Goal: Task Accomplishment & Management: Manage account settings

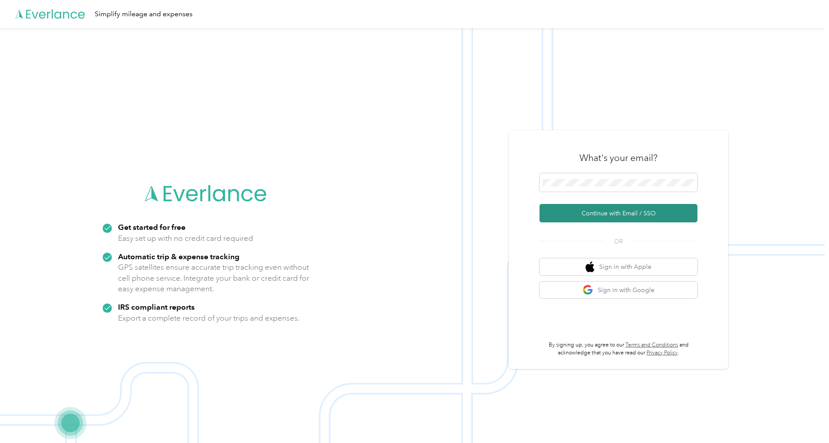
click at [578, 210] on button "Continue with Email / SSO" at bounding box center [618, 213] width 158 height 18
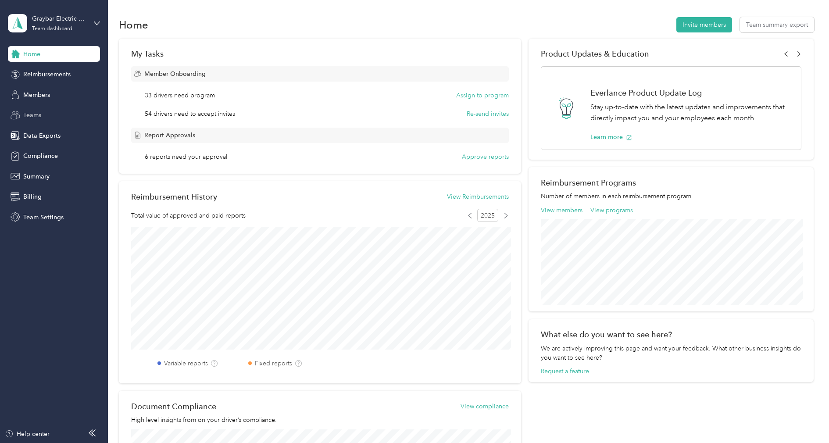
click at [39, 115] on span "Teams" at bounding box center [32, 114] width 18 height 9
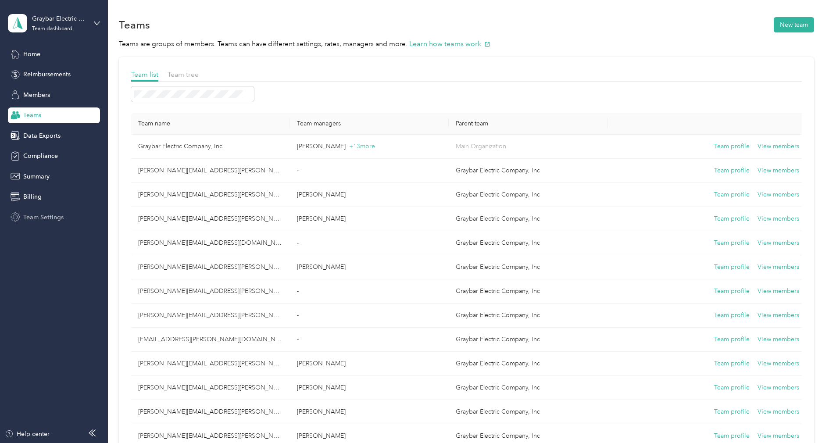
click at [43, 216] on span "Team Settings" at bounding box center [43, 217] width 40 height 9
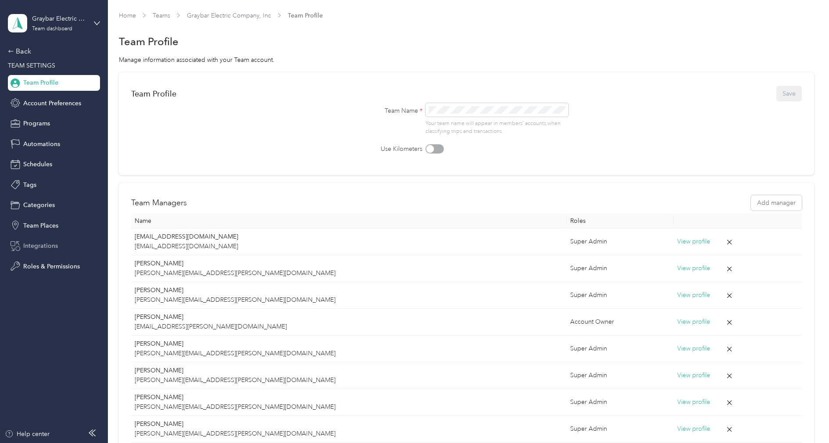
click at [44, 247] on span "Integrations" at bounding box center [40, 245] width 35 height 9
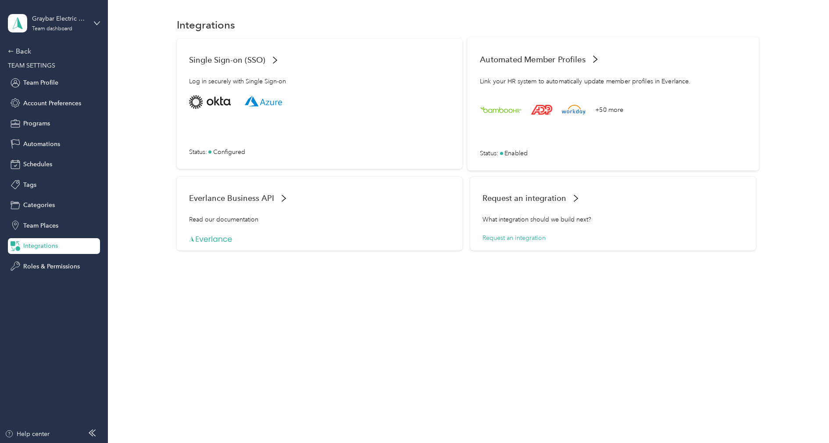
click at [503, 102] on div "+50 more" at bounding box center [613, 105] width 267 height 21
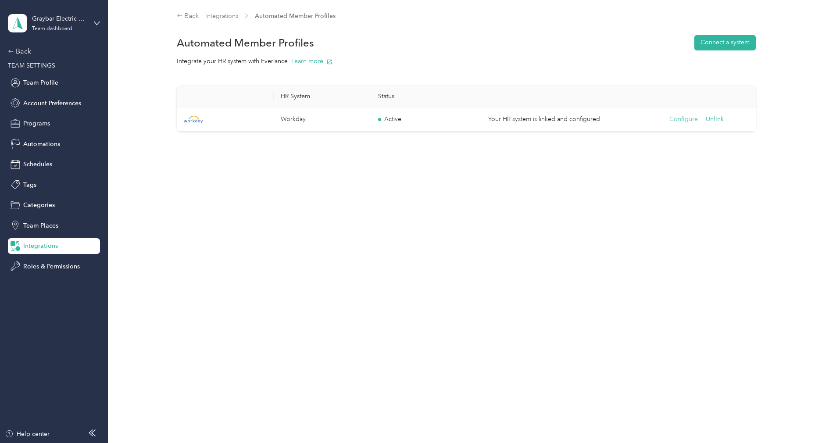
click at [670, 119] on button "Configure" at bounding box center [683, 119] width 29 height 10
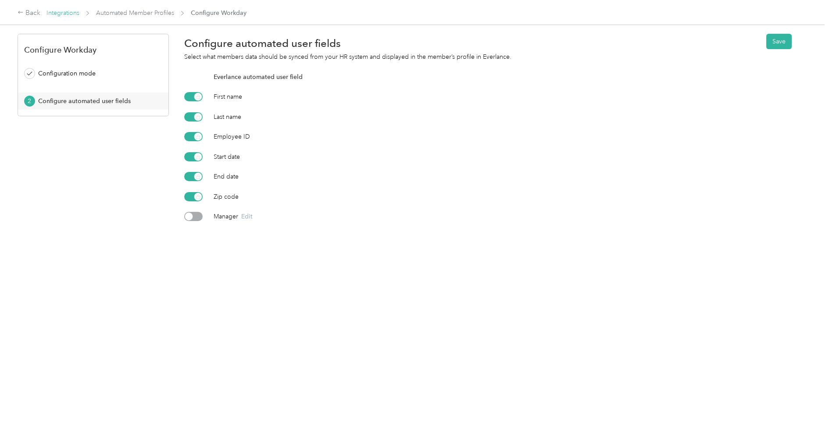
click at [73, 12] on link "Integrations" at bounding box center [62, 12] width 33 height 7
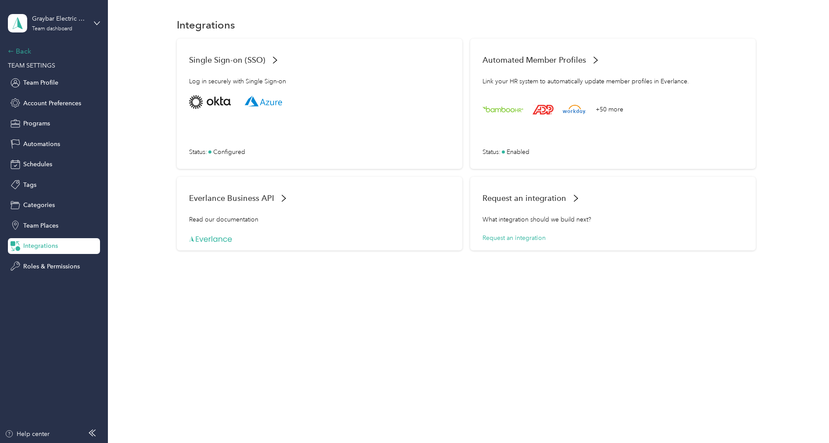
click at [30, 53] on div "Back" at bounding box center [52, 51] width 88 height 11
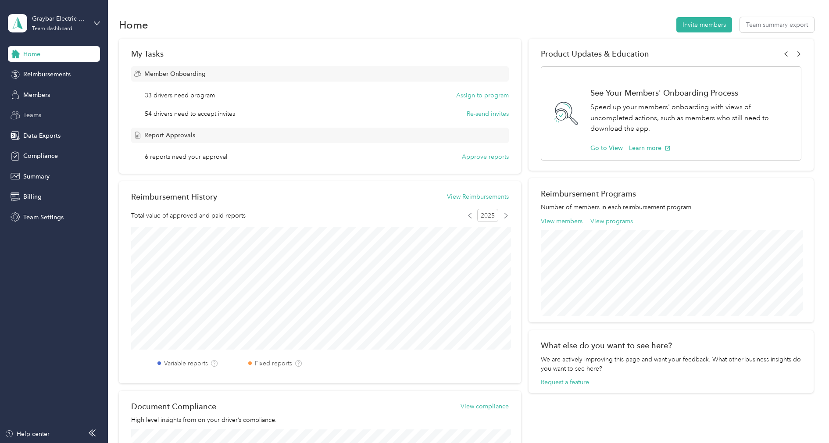
click at [35, 114] on span "Teams" at bounding box center [32, 114] width 18 height 9
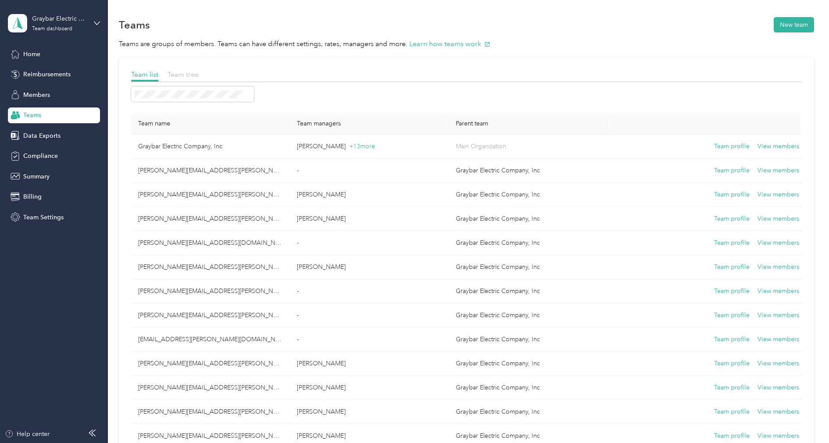
click at [179, 71] on span "Team tree" at bounding box center [182, 74] width 31 height 8
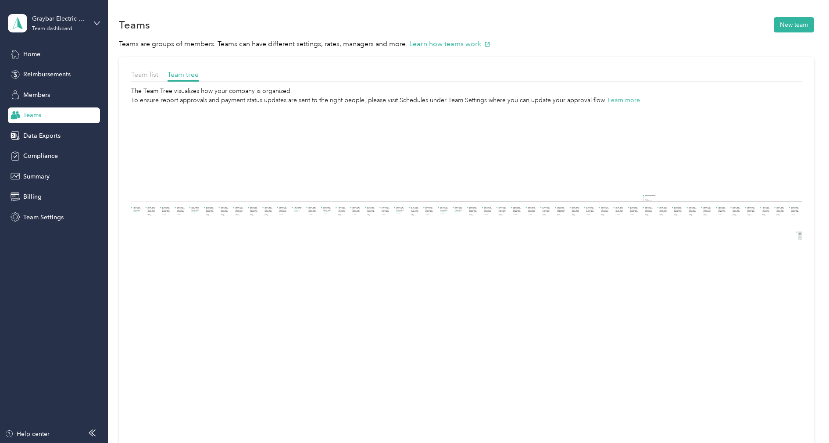
drag, startPoint x: 405, startPoint y: 220, endPoint x: 737, endPoint y: 241, distance: 332.6
click at [737, 241] on icon "Graybar Electric Company, Inc View members Managers [PERSON_NAME] +13 more [PER…" at bounding box center [466, 304] width 670 height 399
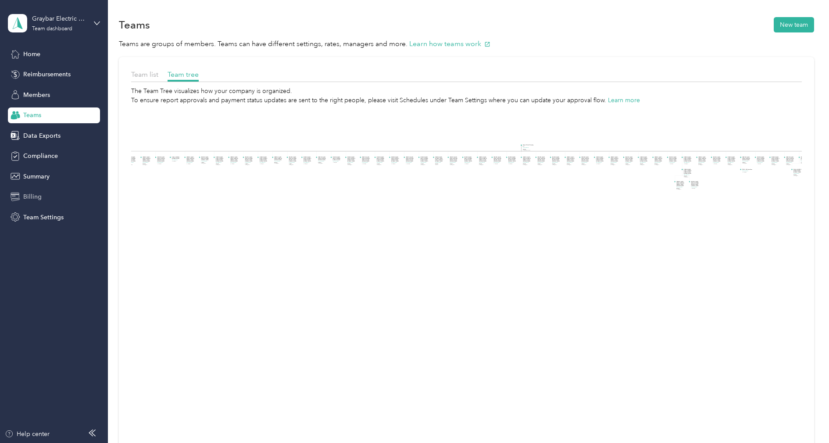
drag, startPoint x: 424, startPoint y: 218, endPoint x: 30, endPoint y: 192, distance: 394.2
click at [30, 192] on section "Graybar Electric Company, Inc Team dashboard Home Reimbursements Members Teams …" at bounding box center [412, 221] width 824 height 443
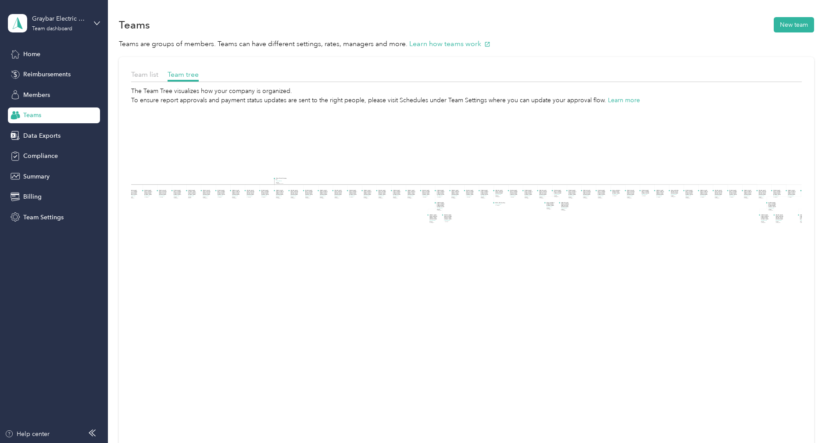
drag, startPoint x: 364, startPoint y: 227, endPoint x: 185, endPoint y: 224, distance: 179.8
click at [185, 224] on icon "Graybar Electric Company, Inc View members Managers [PERSON_NAME] +13 more [PER…" at bounding box center [466, 304] width 670 height 399
drag, startPoint x: 381, startPoint y: 257, endPoint x: 285, endPoint y: 258, distance: 96.5
click at [285, 258] on icon "Graybar Electric Company, Inc View members Managers [PERSON_NAME] +13 more [PER…" at bounding box center [466, 304] width 670 height 399
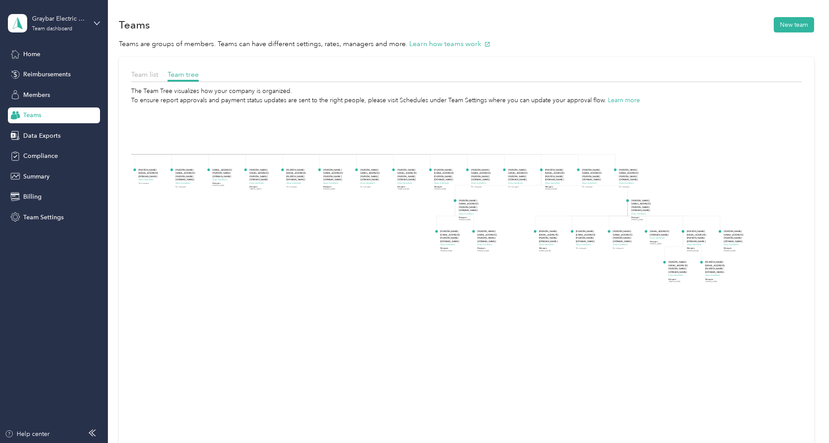
drag, startPoint x: 654, startPoint y: 228, endPoint x: 578, endPoint y: 272, distance: 88.2
click at [578, 272] on icon "Graybar Electric Company, Inc View members Managers [PERSON_NAME] +13 more [PER…" at bounding box center [466, 304] width 670 height 399
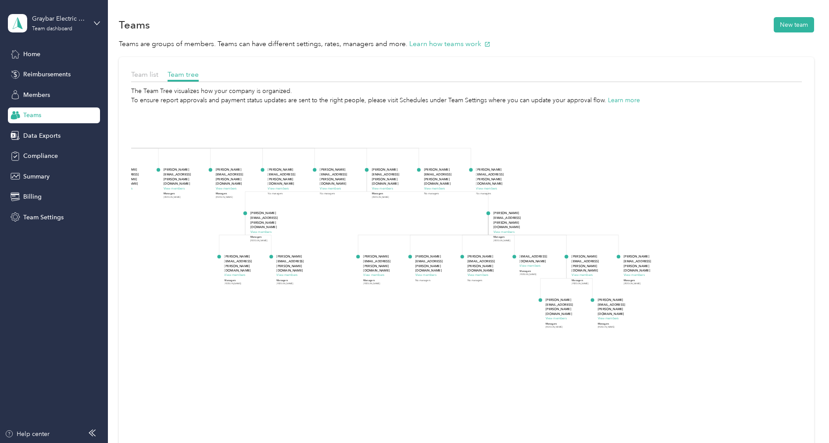
drag, startPoint x: 577, startPoint y: 272, endPoint x: 418, endPoint y: 314, distance: 165.1
click at [418, 314] on icon "Graybar Electric Company, Inc View members Managers [PERSON_NAME] +13 more [PER…" at bounding box center [466, 304] width 670 height 399
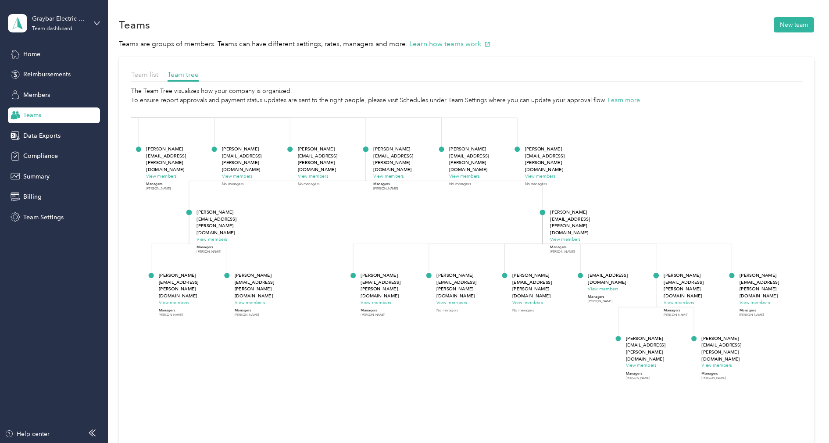
drag, startPoint x: 460, startPoint y: 289, endPoint x: 482, endPoint y: 334, distance: 50.4
click at [482, 334] on icon "Graybar Electric Company, Inc View members Managers [PERSON_NAME] +13 more [PER…" at bounding box center [466, 304] width 670 height 399
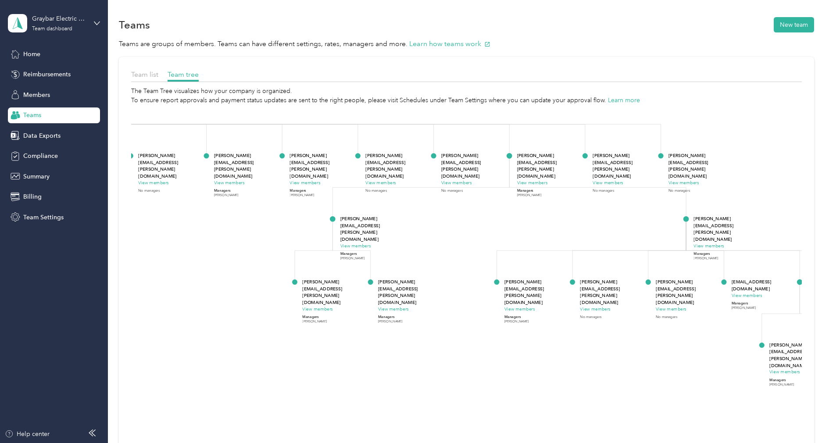
drag, startPoint x: 392, startPoint y: 207, endPoint x: 487, endPoint y: 215, distance: 95.4
click at [487, 215] on icon "Graybar Electric Company, Inc View members Managers [PERSON_NAME] +13 more [PER…" at bounding box center [466, 304] width 670 height 399
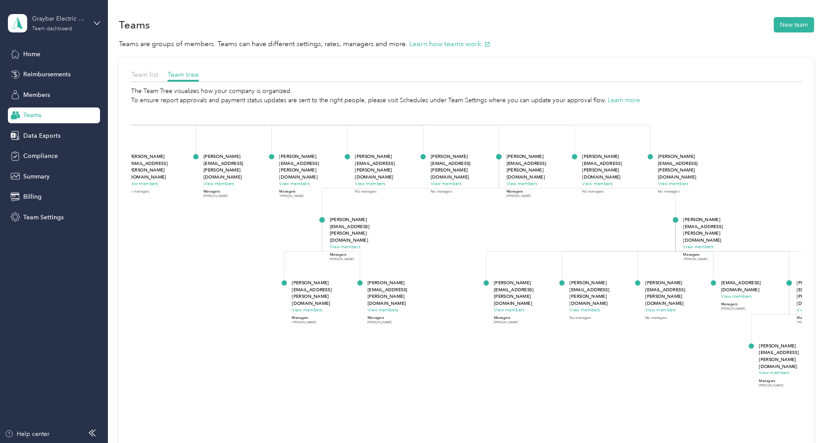
click at [64, 25] on div "Graybar Electric Company, Inc Team dashboard" at bounding box center [59, 23] width 55 height 18
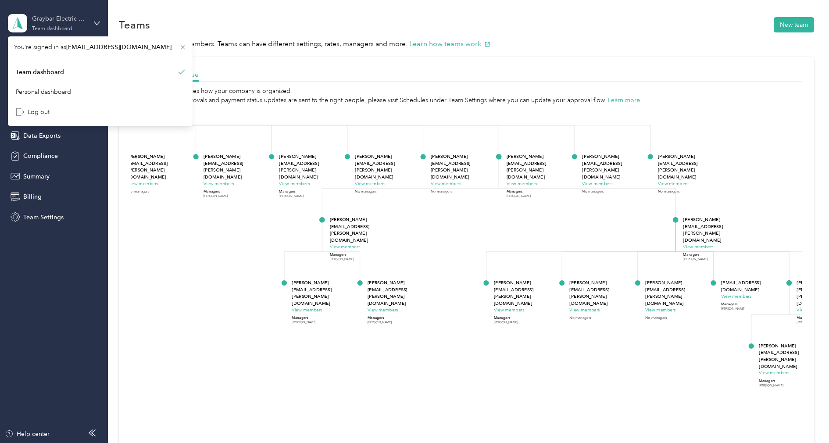
click at [64, 23] on div "Graybar Electric Company, Inc Team dashboard" at bounding box center [59, 23] width 55 height 18
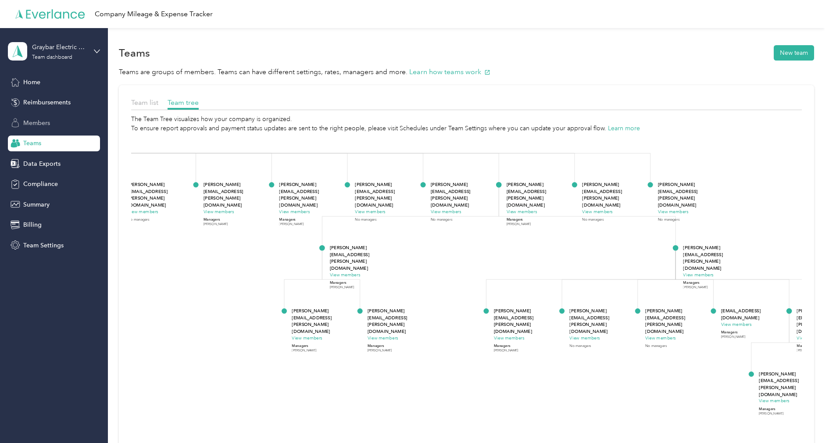
click at [41, 122] on span "Members" at bounding box center [36, 122] width 27 height 9
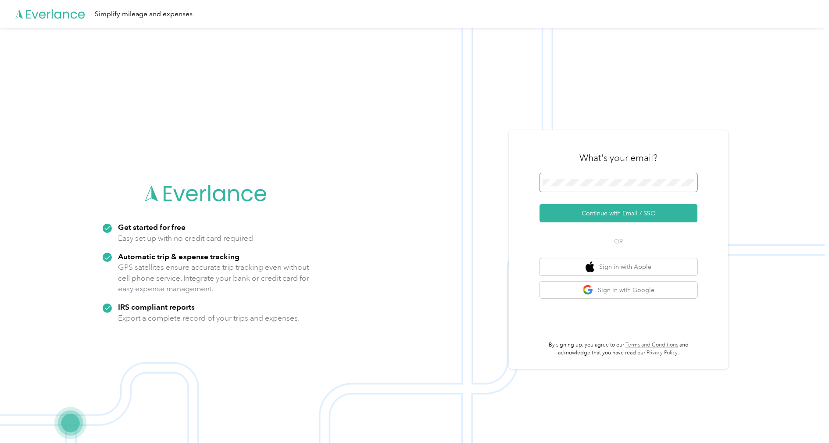
click at [567, 189] on span at bounding box center [618, 182] width 158 height 18
click at [588, 207] on button "Continue with Email / SSO" at bounding box center [618, 213] width 158 height 18
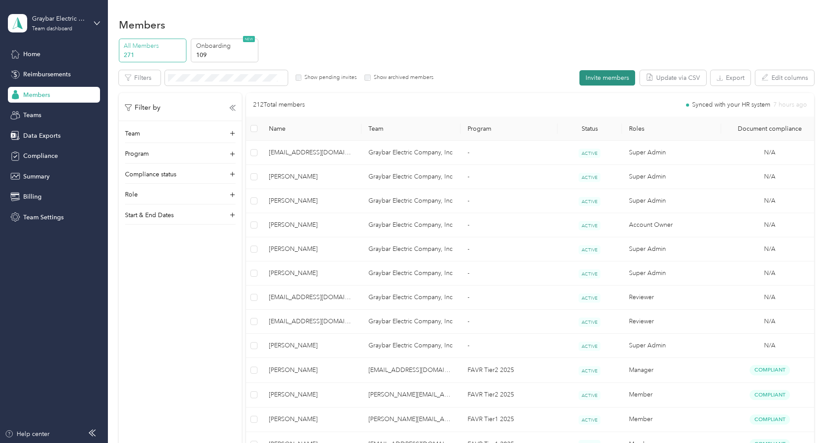
click at [603, 75] on button "Invite members" at bounding box center [607, 77] width 56 height 15
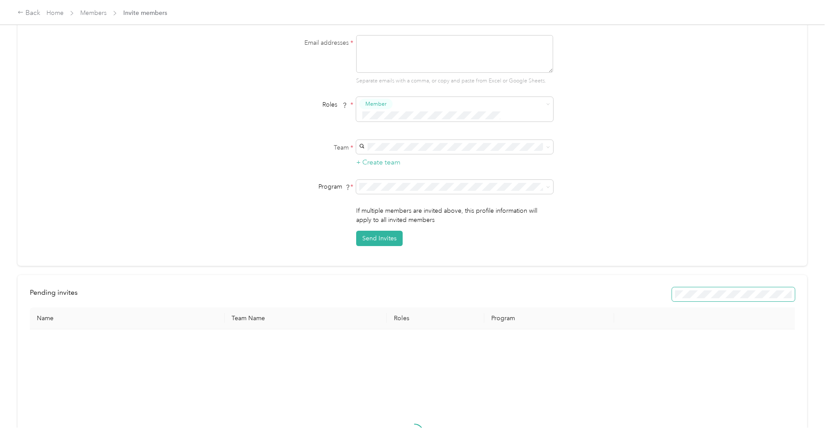
scroll to position [59, 0]
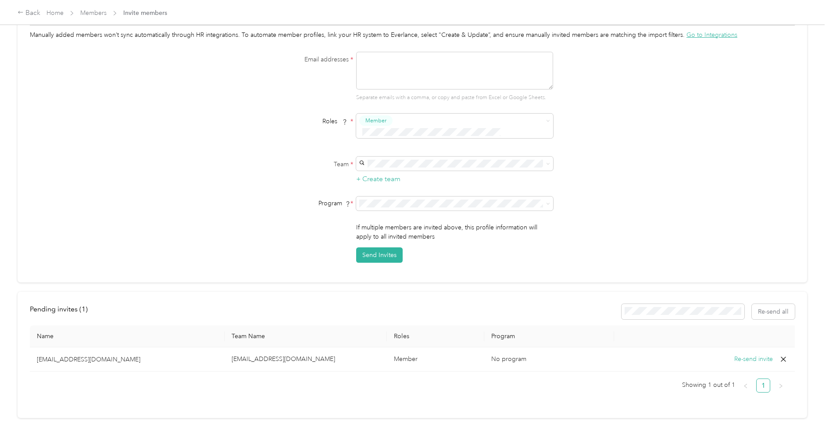
click at [92, 355] on p "[EMAIL_ADDRESS][DOMAIN_NAME]" at bounding box center [127, 359] width 181 height 9
copy p "[EMAIL_ADDRESS][DOMAIN_NAME]"
click at [783, 355] on icon at bounding box center [783, 359] width 9 height 9
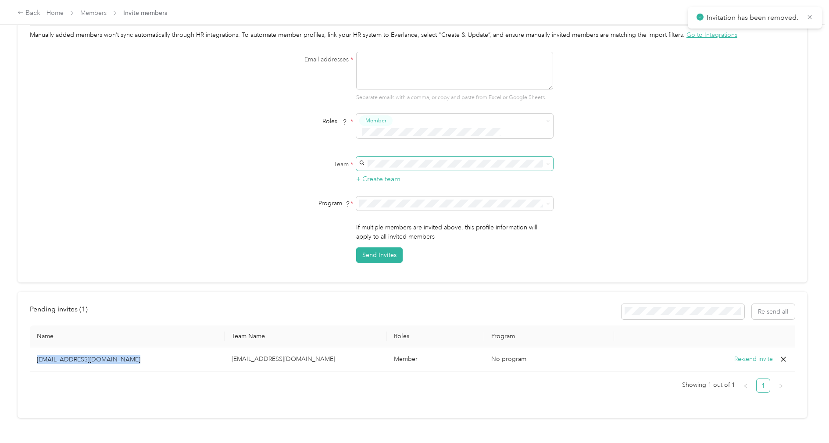
scroll to position [0, 0]
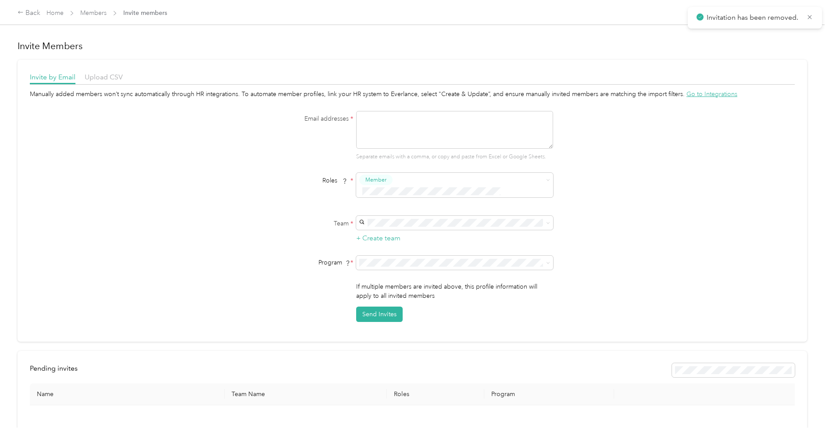
click at [450, 131] on textarea at bounding box center [454, 130] width 197 height 38
paste textarea "[EMAIL_ADDRESS][DOMAIN_NAME]"
type textarea "[EMAIL_ADDRESS][DOMAIN_NAME]"
click at [238, 213] on div "Manually added members won’t sync automatically through HR integrations. To aut…" at bounding box center [412, 205] width 765 height 232
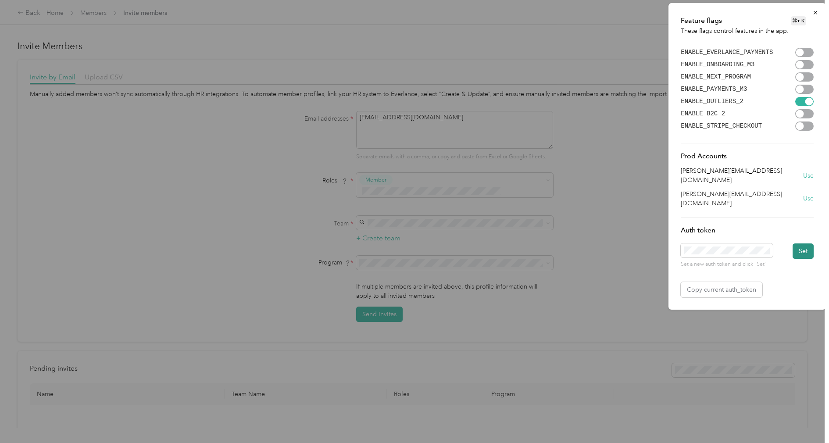
click at [798, 243] on button "Set" at bounding box center [802, 250] width 21 height 15
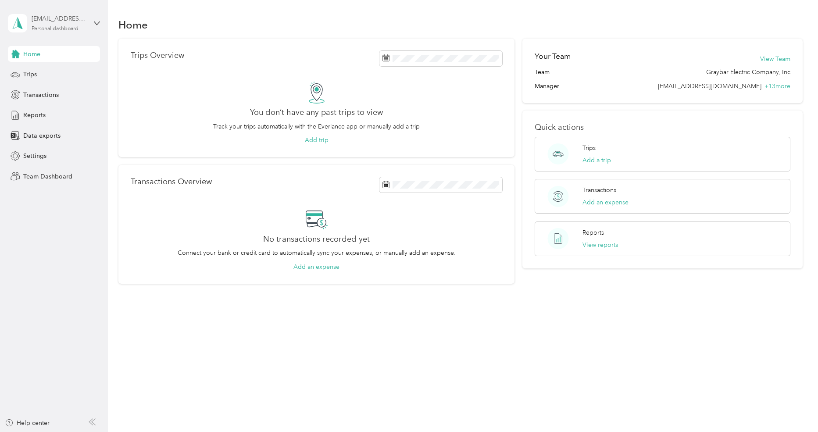
click at [75, 28] on div "Personal dashboard" at bounding box center [55, 28] width 47 height 5
click at [58, 26] on div "Personal dashboard" at bounding box center [55, 28] width 47 height 5
click at [48, 69] on div "Team dashboard" at bounding box center [38, 72] width 47 height 9
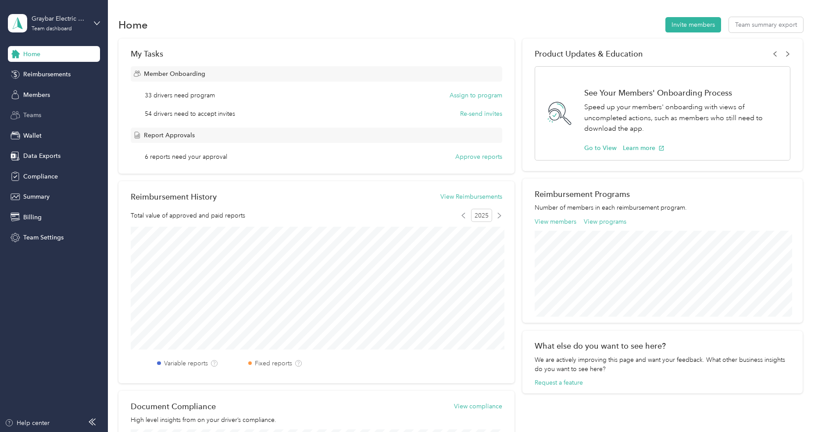
click at [37, 112] on span "Teams" at bounding box center [32, 114] width 18 height 9
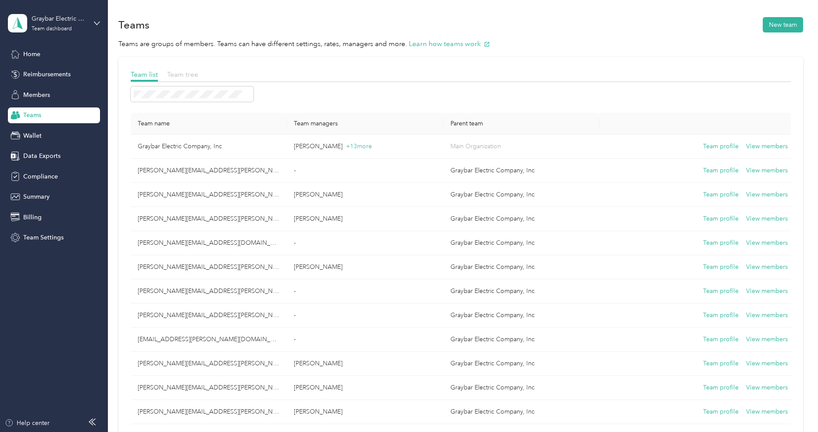
click at [189, 75] on span "Team tree" at bounding box center [182, 74] width 31 height 8
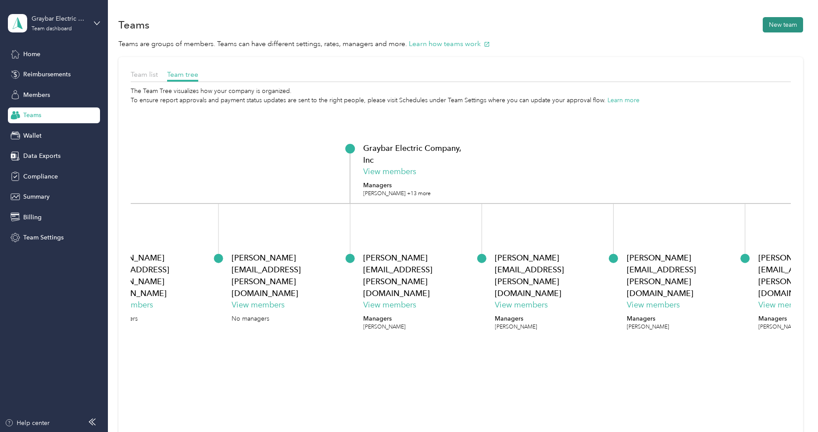
click at [793, 25] on button "New team" at bounding box center [783, 24] width 40 height 15
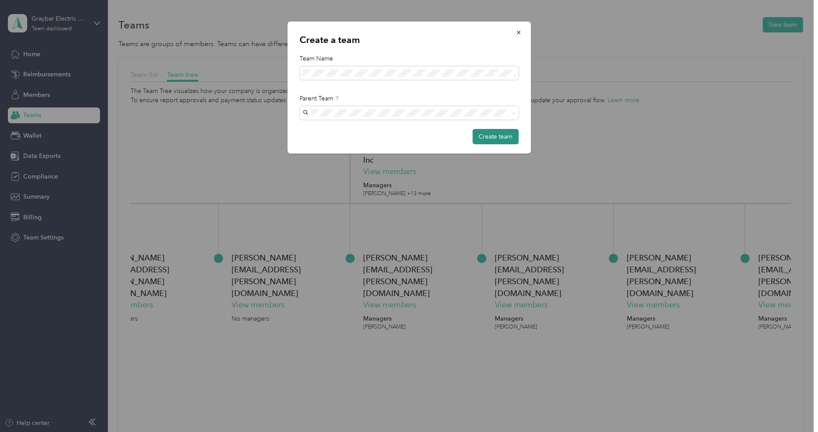
click at [493, 135] on button "Create team" at bounding box center [495, 136] width 46 height 15
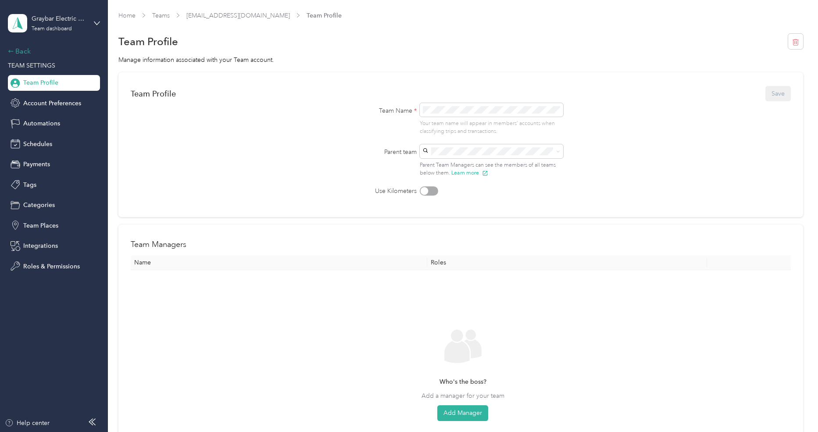
click at [19, 50] on div "Back" at bounding box center [52, 51] width 88 height 11
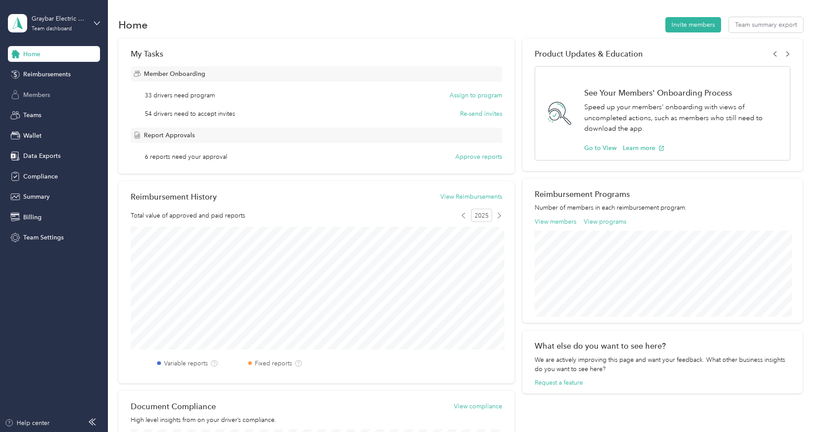
click at [47, 91] on span "Members" at bounding box center [36, 94] width 27 height 9
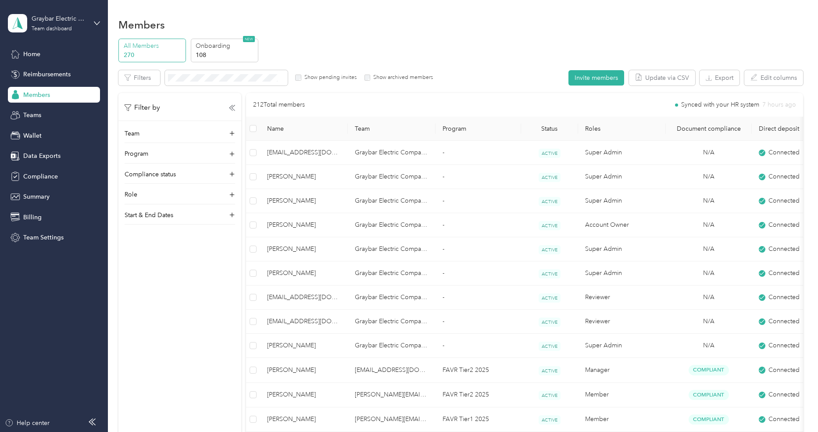
click at [343, 43] on div "All Members 270 Onboarding 108 NEW" at bounding box center [460, 51] width 684 height 24
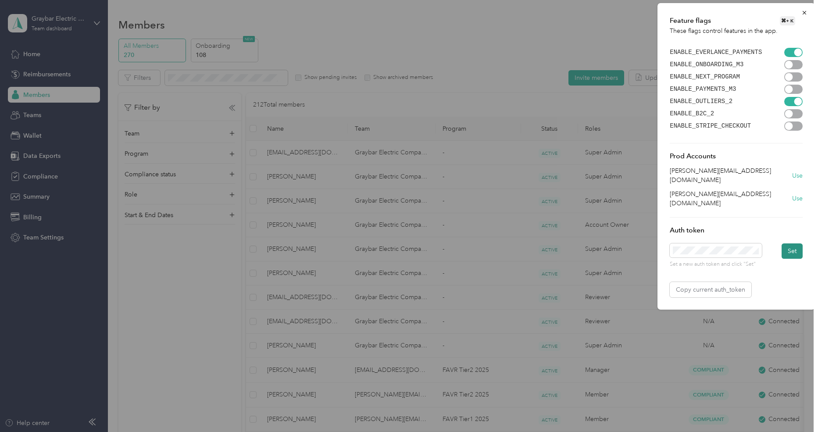
click at [798, 243] on button "Set" at bounding box center [791, 250] width 21 height 15
